Goal: Navigation & Orientation: Understand site structure

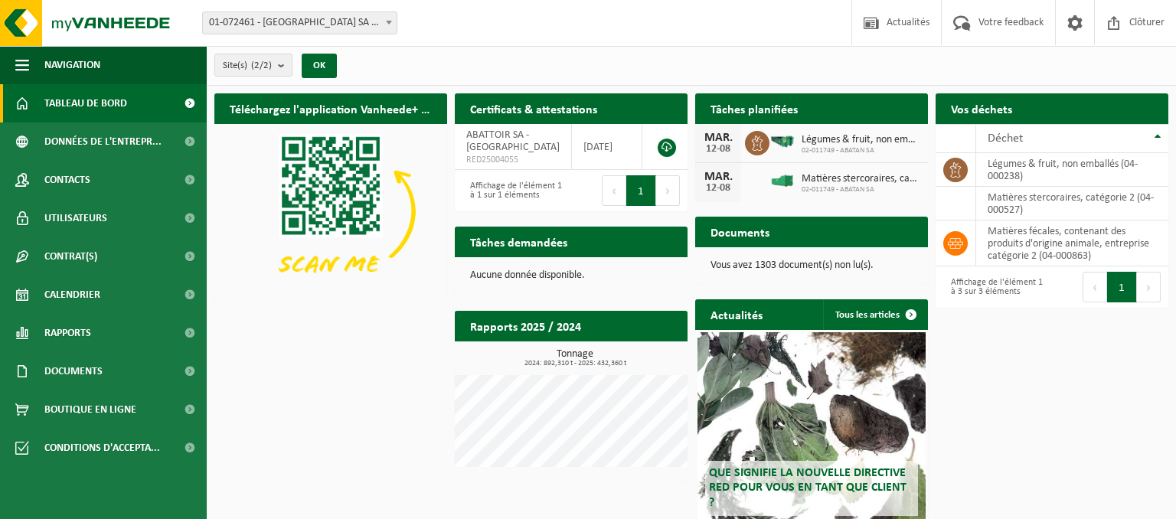
click at [378, 360] on div "Téléchargez l'application Vanheede+ maintenant! Cachez Certificats & attestatio…" at bounding box center [692, 343] width 962 height 514
click at [771, 110] on h2 "Tâches planifiées" at bounding box center [754, 108] width 118 height 30
click at [755, 112] on h2 "Tâches planifiées" at bounding box center [754, 108] width 118 height 30
click at [281, 64] on b "submit" at bounding box center [285, 64] width 14 height 21
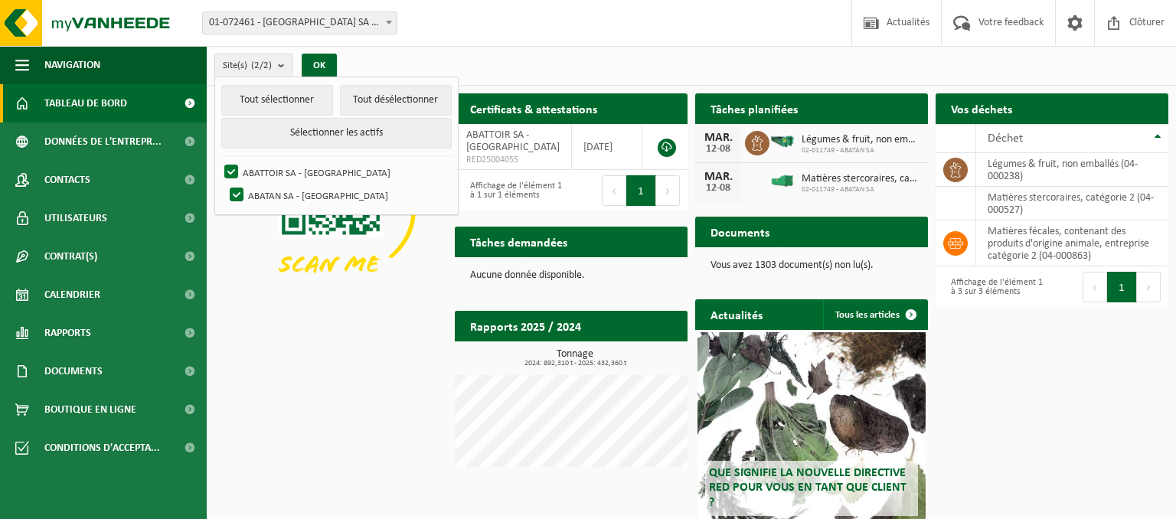
click at [339, 374] on div "Téléchargez l'application Vanheede+ maintenant! Cachez Certificats & attestatio…" at bounding box center [692, 343] width 962 height 514
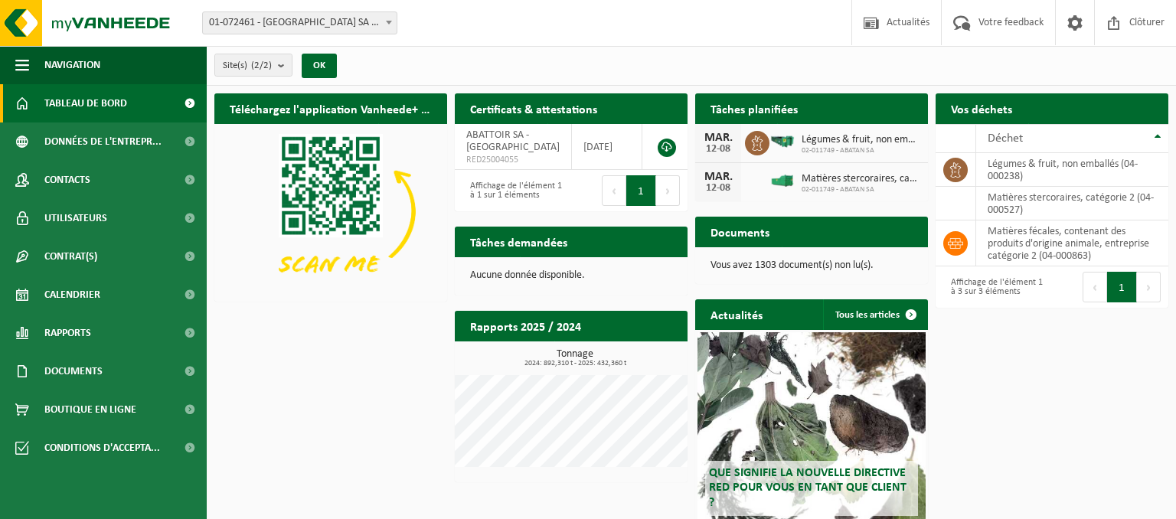
click at [106, 100] on span "Tableau de bord" at bounding box center [85, 103] width 83 height 38
click at [747, 106] on h2 "Tâches planifiées" at bounding box center [754, 108] width 118 height 30
click at [713, 151] on div "12-08" at bounding box center [718, 149] width 31 height 11
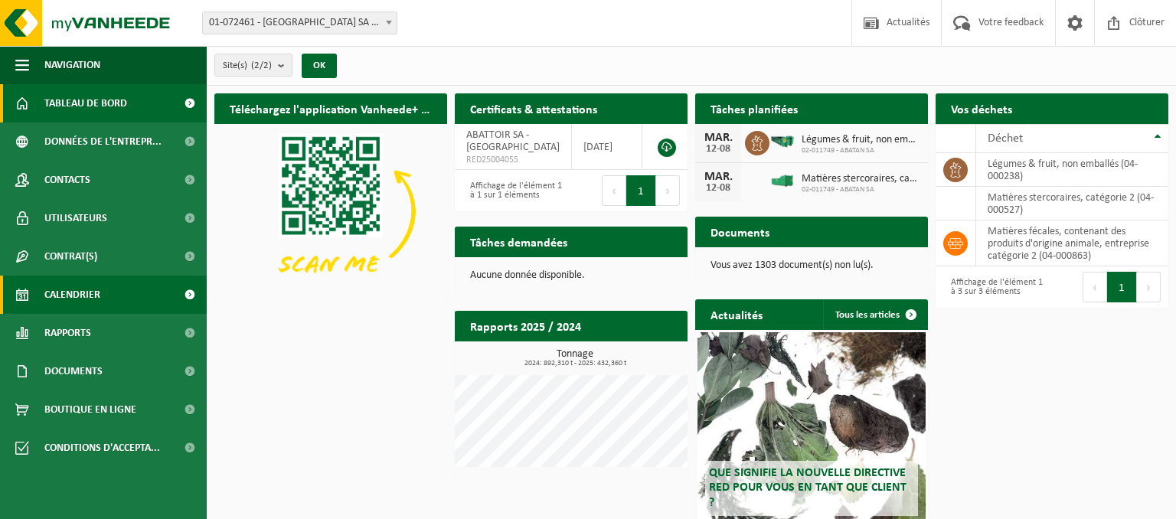
click at [97, 284] on span "Calendrier" at bounding box center [72, 295] width 56 height 38
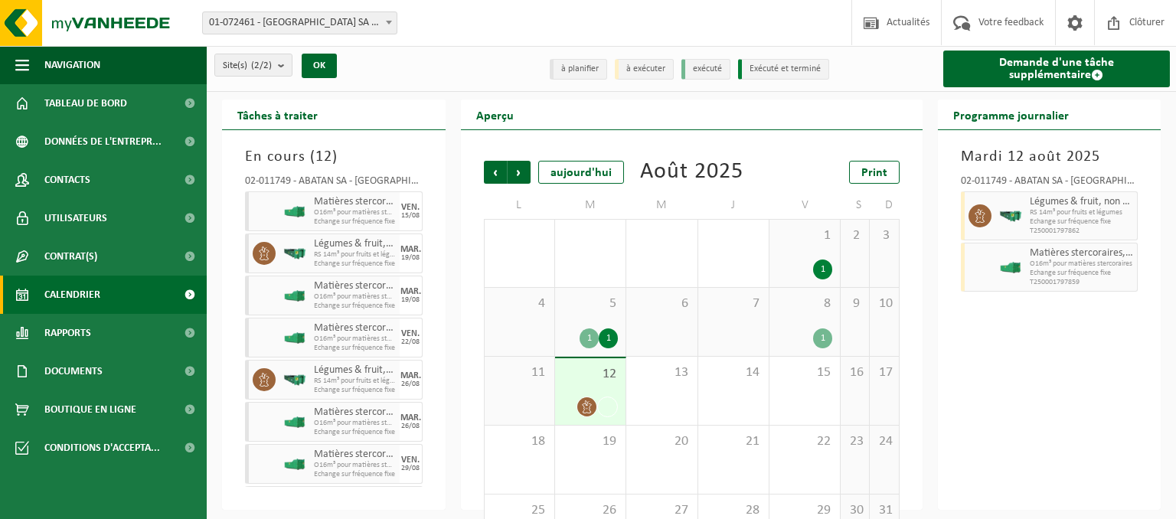
scroll to position [61, 0]
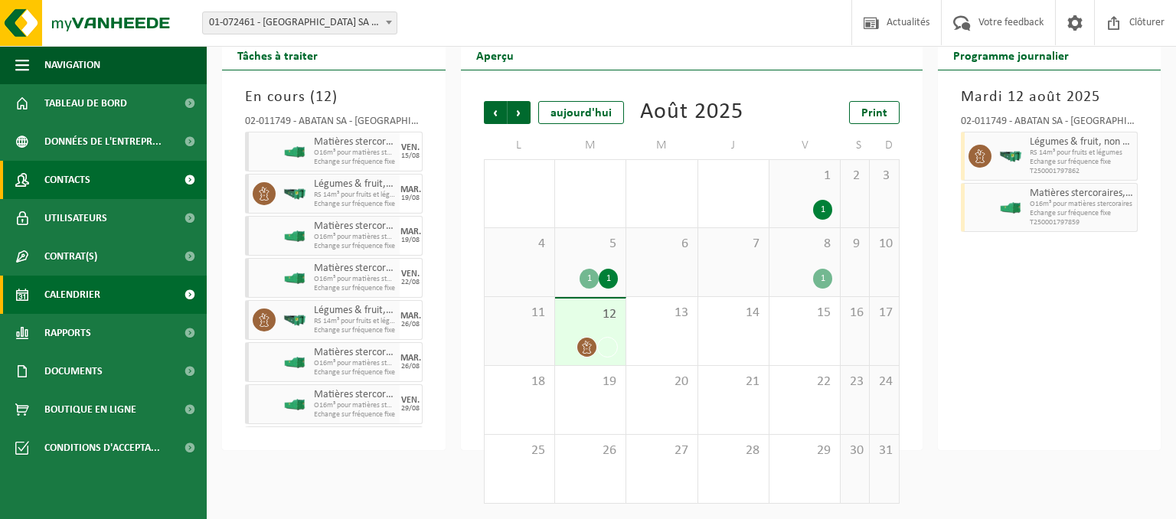
click at [87, 172] on span "Contacts" at bounding box center [67, 180] width 46 height 38
